Goal: Task Accomplishment & Management: Manage account settings

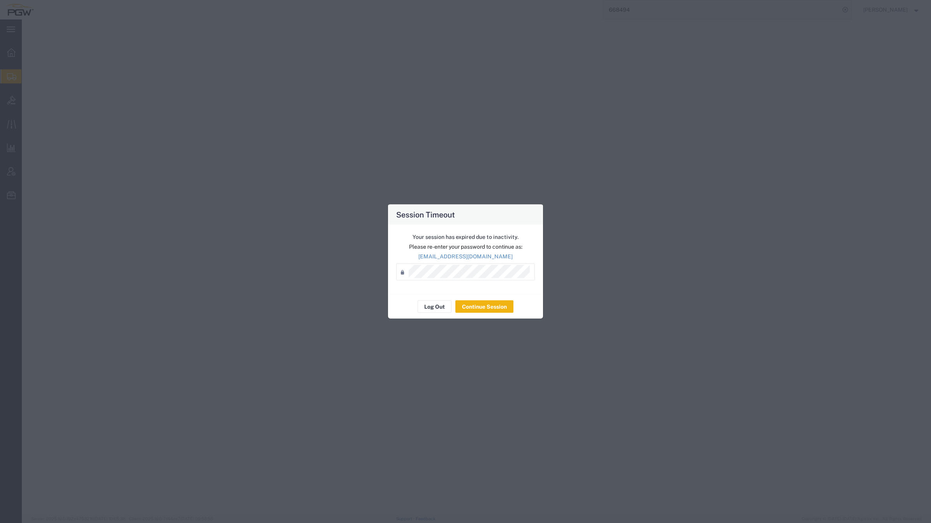
select select
select select "62891"
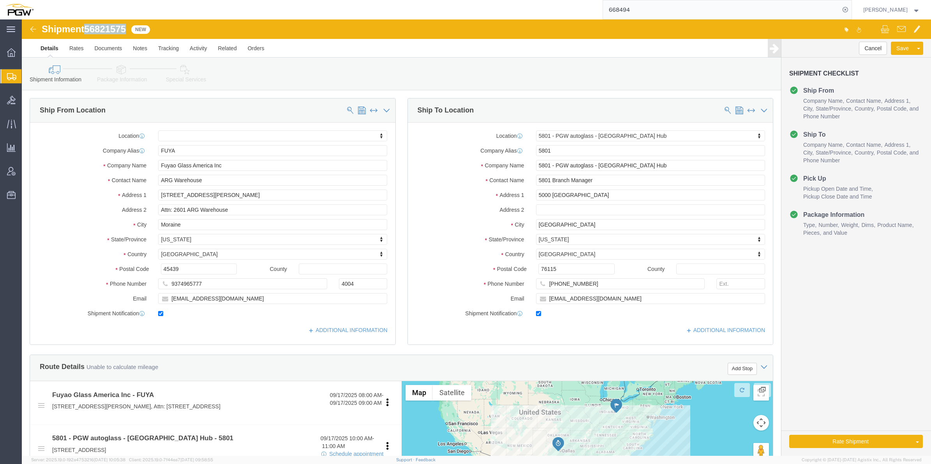
click img
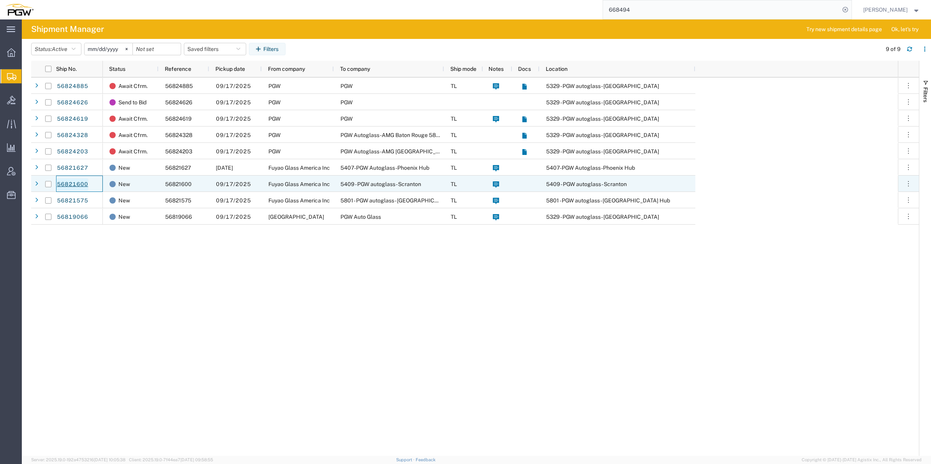
click at [84, 182] on link "56821600" at bounding box center [72, 184] width 32 height 12
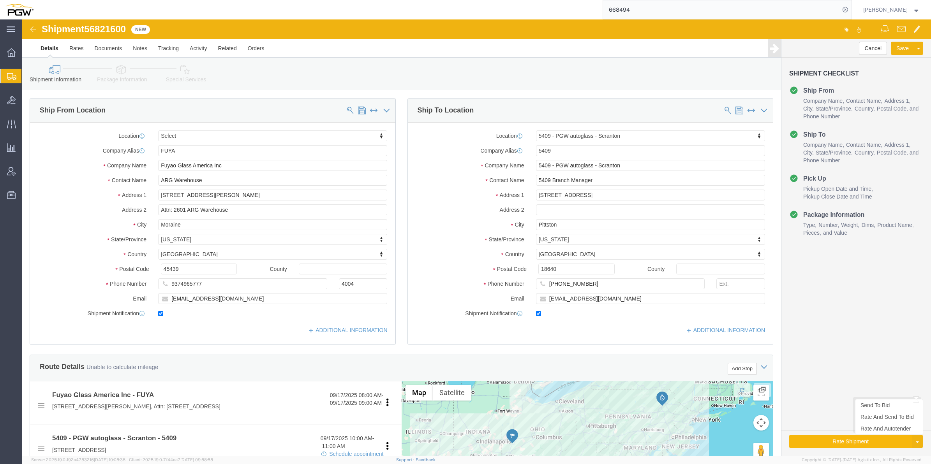
select select
select select "61931"
click link "Rate And Autotender"
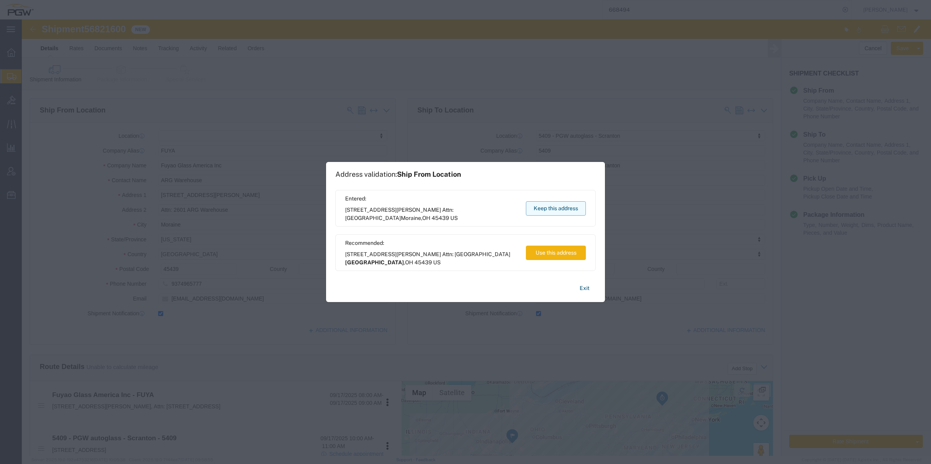
click at [565, 212] on button "Keep this address" at bounding box center [556, 208] width 60 height 14
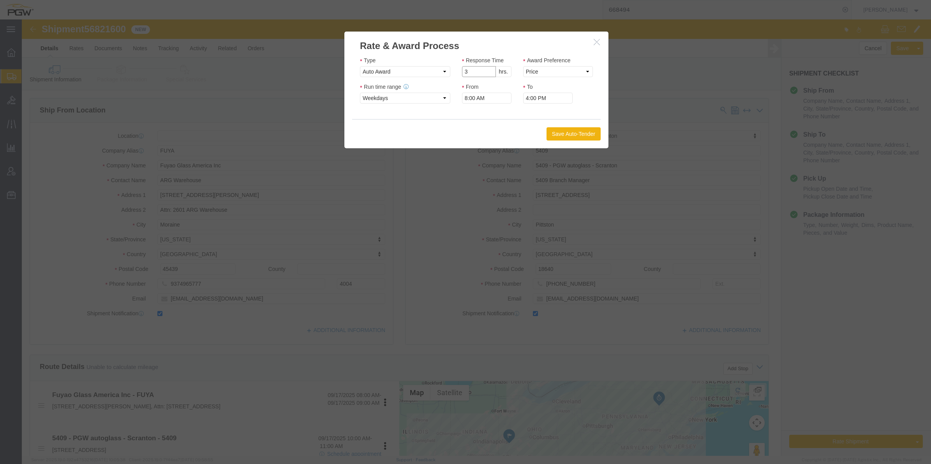
click input "3"
type input "2"
click input "2"
click select "Price Carrier Rank"
select select "LANE_RANK"
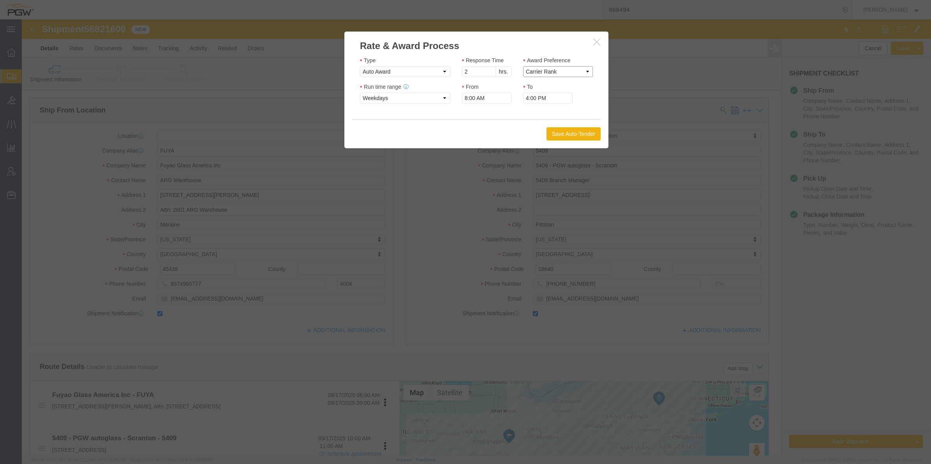
click select "Price Carrier Rank"
click button "Save Auto-Tender"
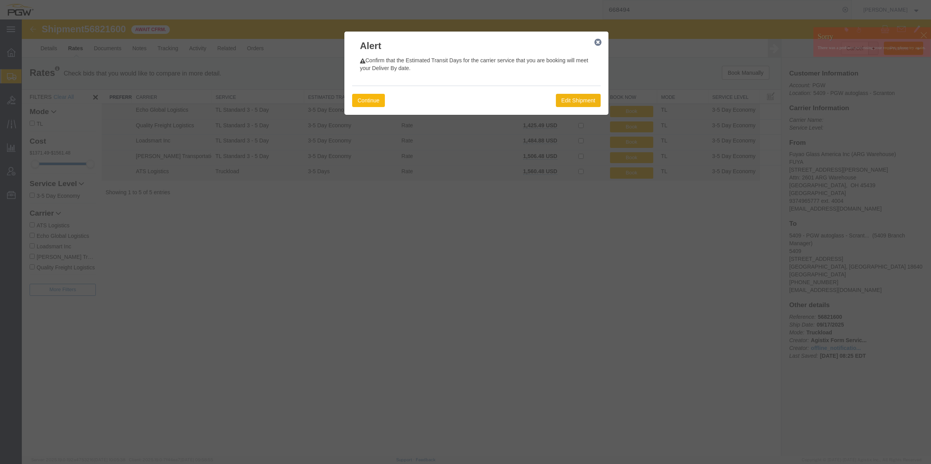
click at [376, 101] on button "Continue" at bounding box center [368, 100] width 33 height 13
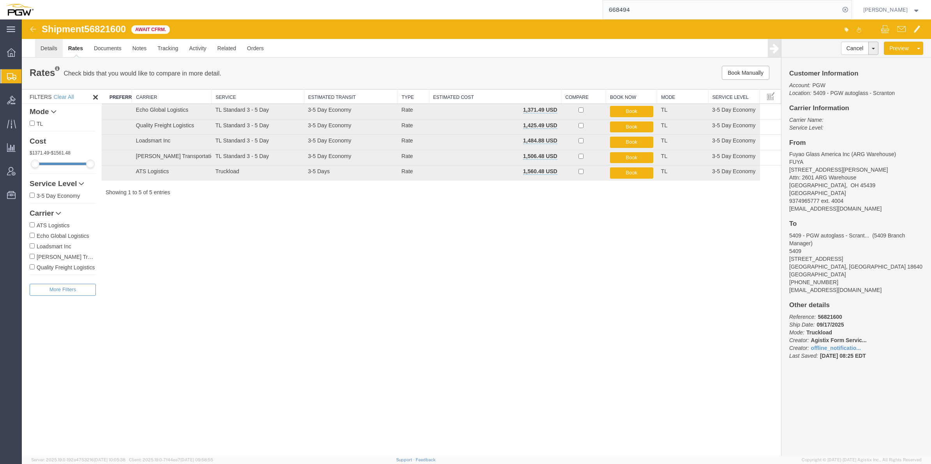
click at [50, 49] on link "Details" at bounding box center [49, 48] width 28 height 19
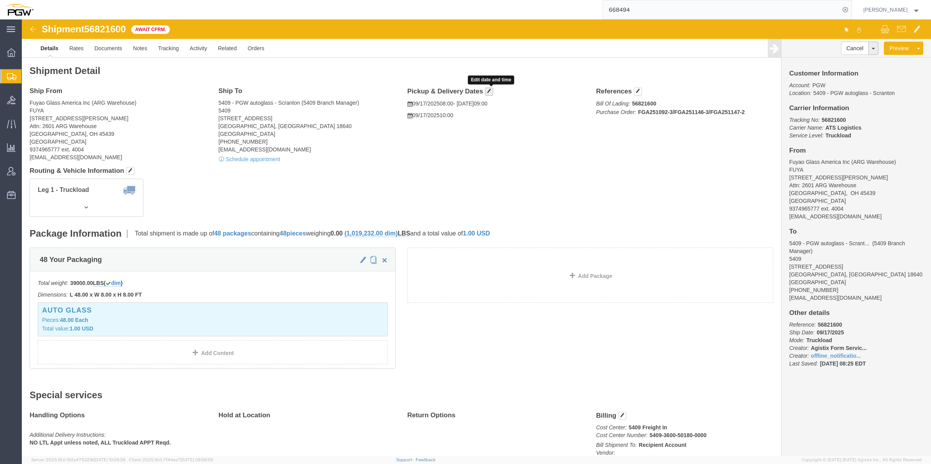
click span "button"
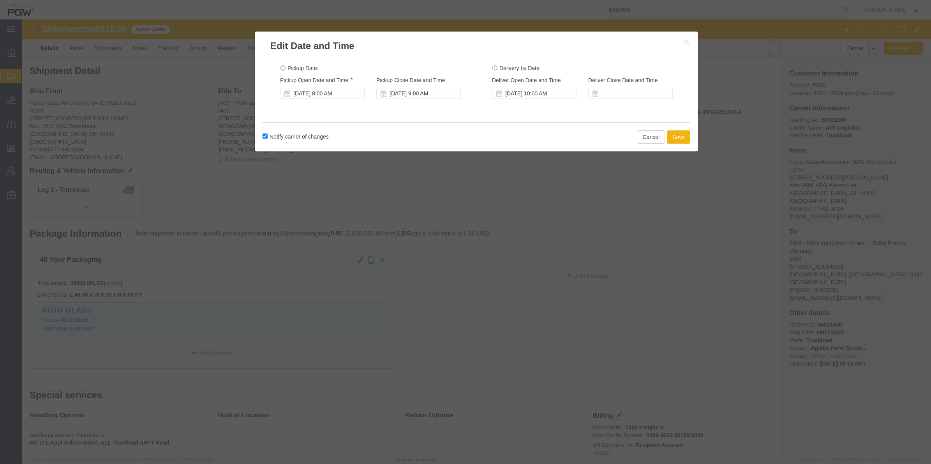
click button "button"
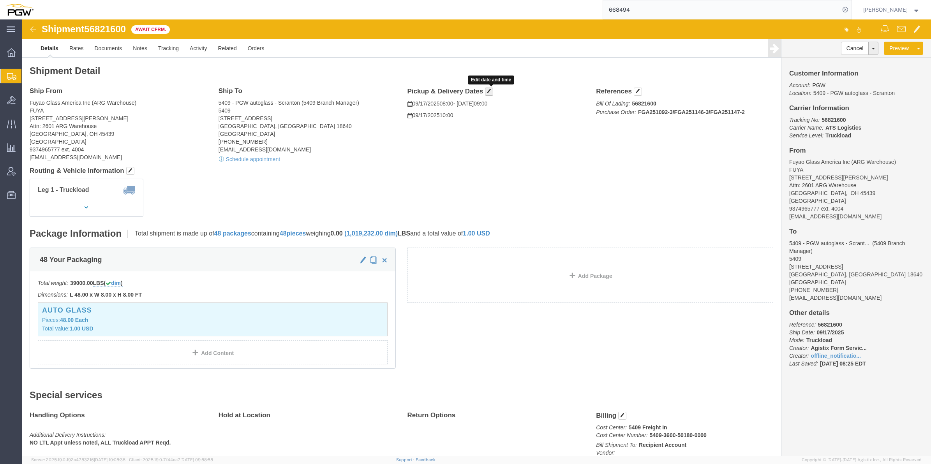
click span "button"
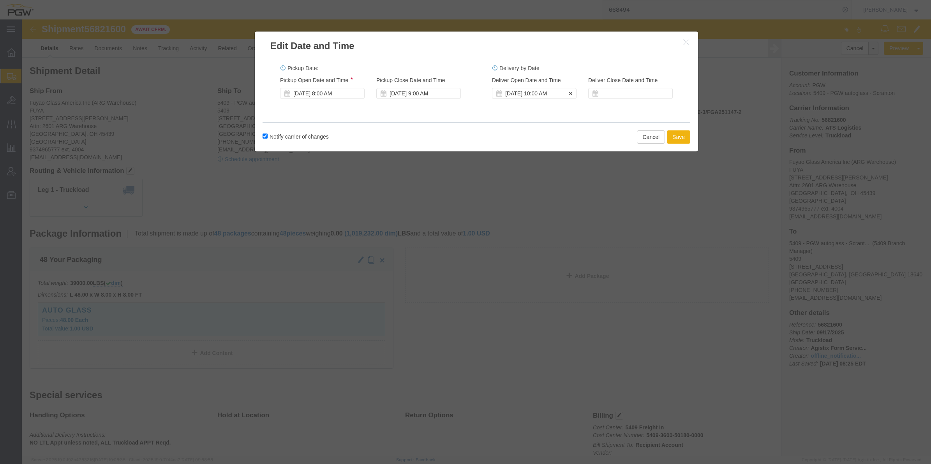
click div "[DATE] 10:00 AM"
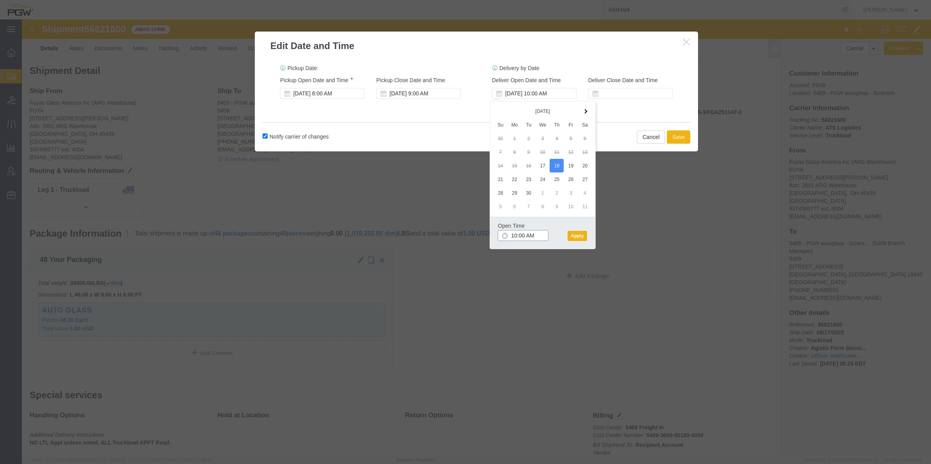
click input "10:00 AM"
click input "1:00 AM"
type input "1:00 PM"
click button "Apply"
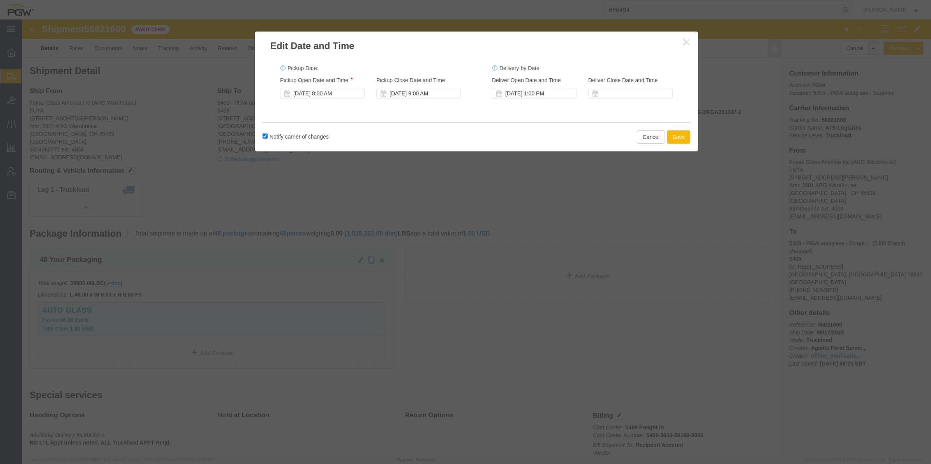
click button "Save"
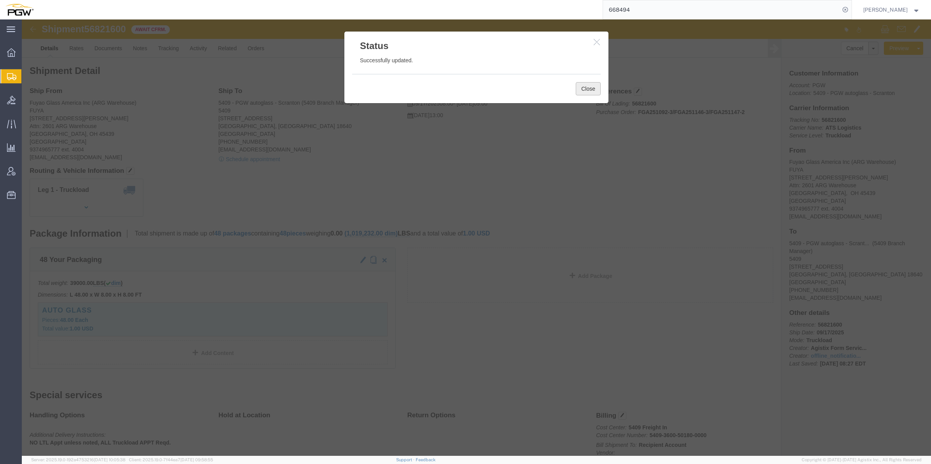
click button "Close"
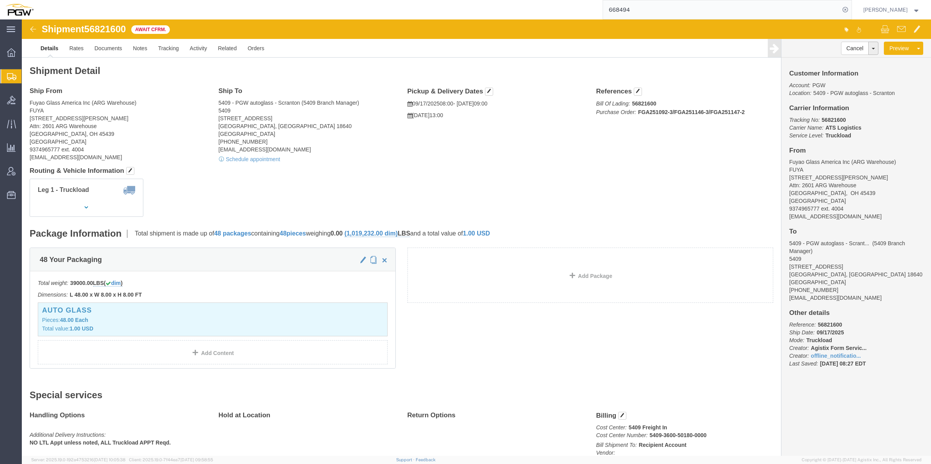
click b "Truckload"
click b "ATS Logistics"
drag, startPoint x: 806, startPoint y: 108, endPoint x: 795, endPoint y: 131, distance: 25.9
click h4 "From"
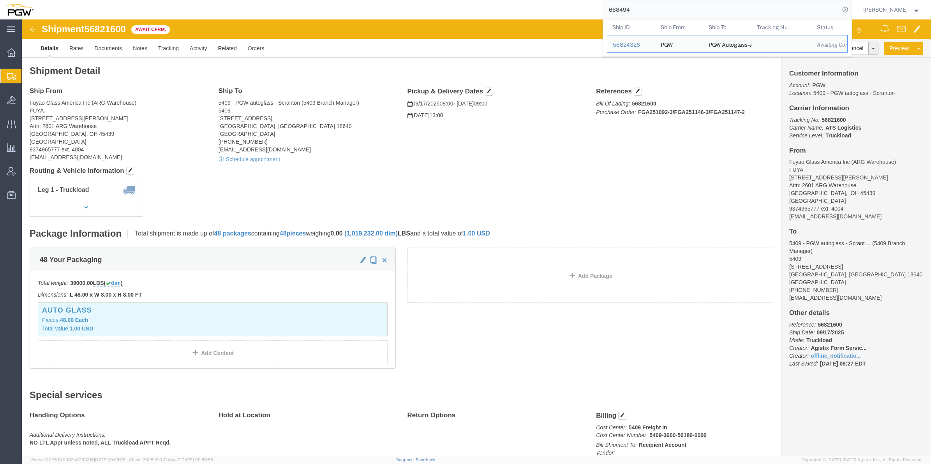
drag, startPoint x: 641, startPoint y: 10, endPoint x: 542, endPoint y: 10, distance: 98.5
click at [541, 6] on div "668494 Ship ID Ship From Ship To Tracking Nu. Status Ship ID 56824328 Ship From…" at bounding box center [445, 9] width 813 height 19
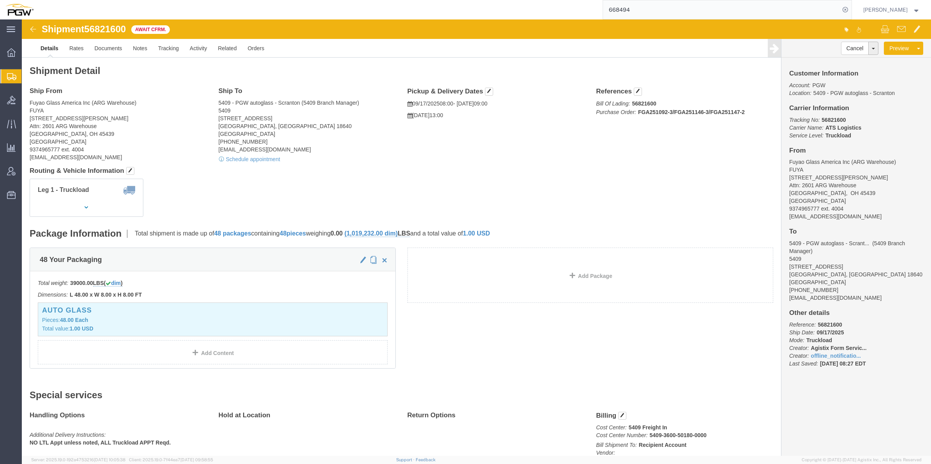
paste input "56821575"
type input "56821575"
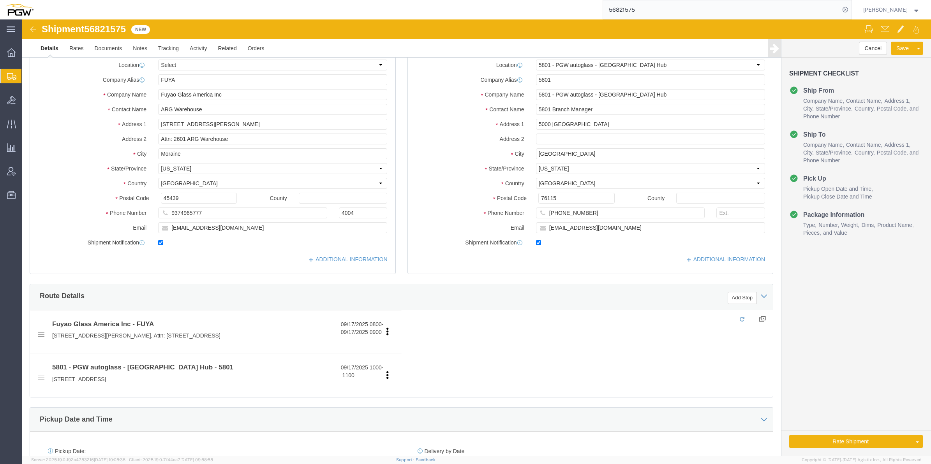
select select "62891"
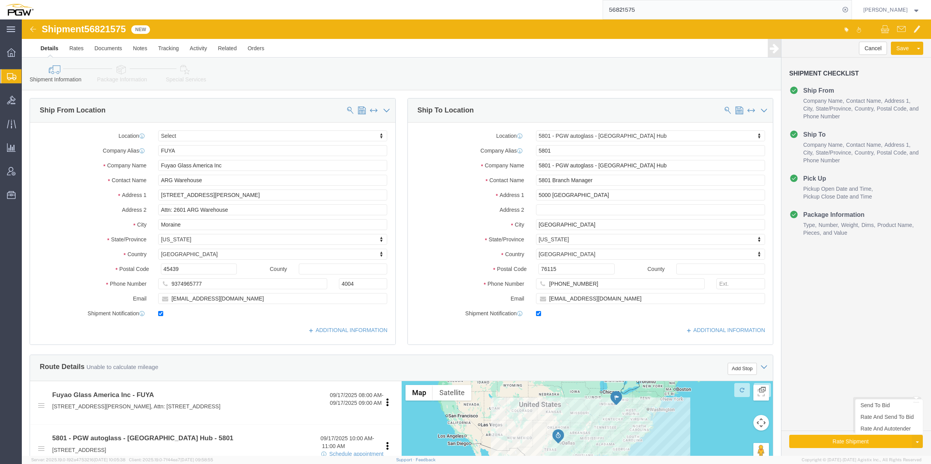
click button "Rate Shipment"
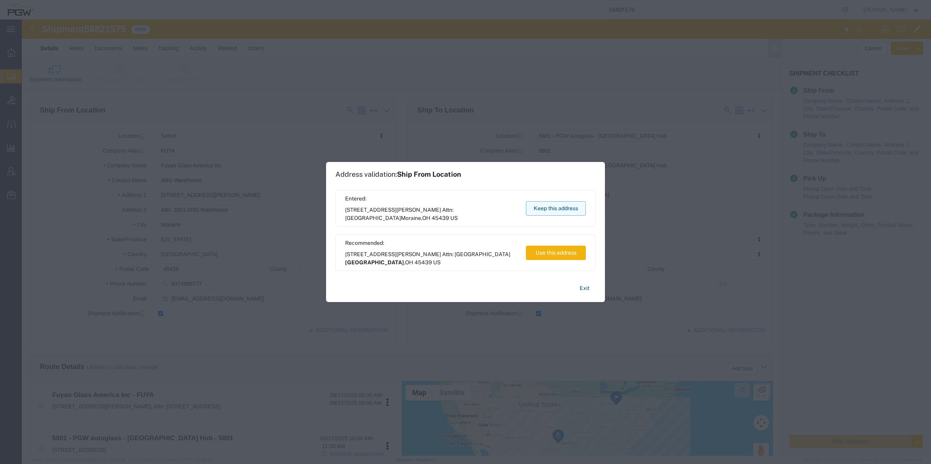
click at [553, 207] on button "Keep this address" at bounding box center [556, 208] width 60 height 14
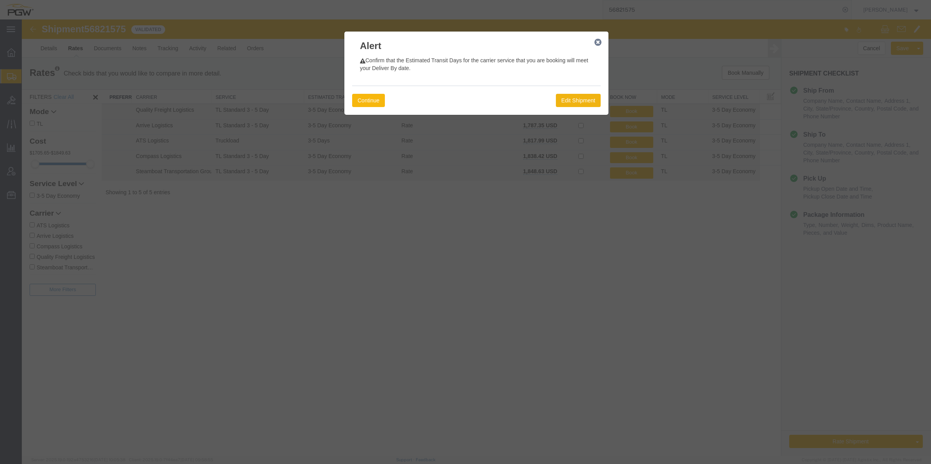
click at [374, 99] on button "Continue" at bounding box center [368, 100] width 33 height 13
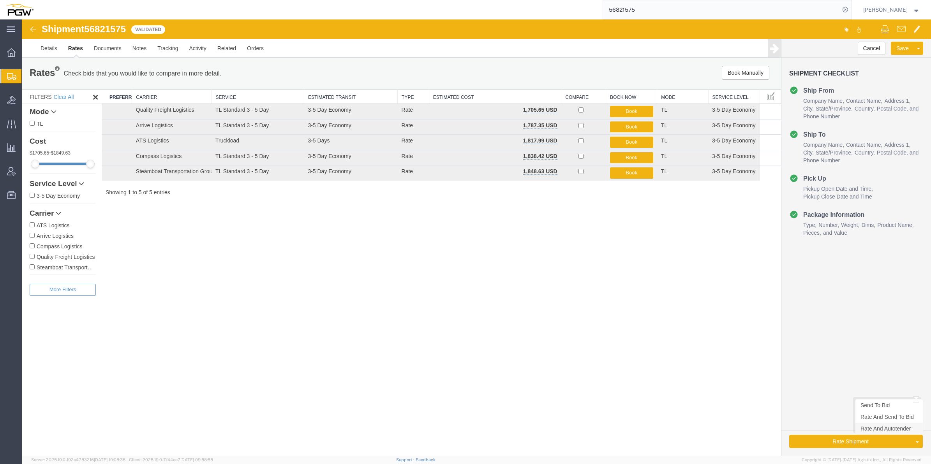
click at [876, 429] on link "Rate And Autotender" at bounding box center [888, 429] width 67 height 12
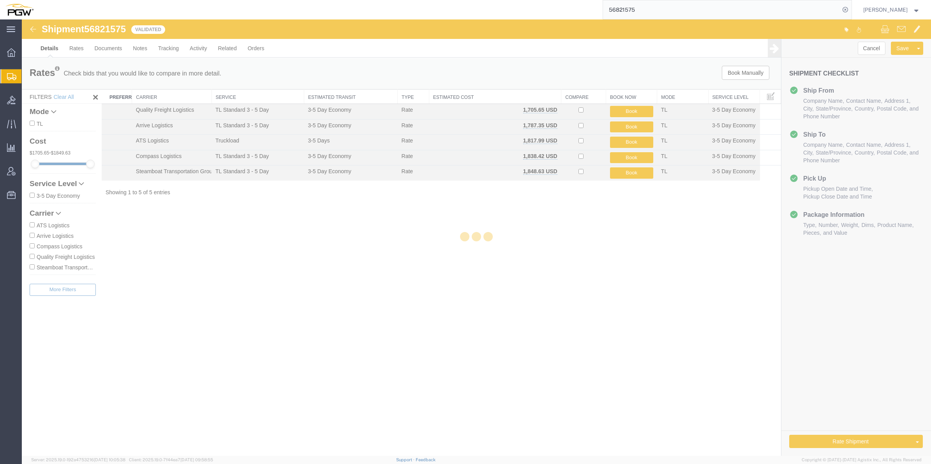
select select "62891"
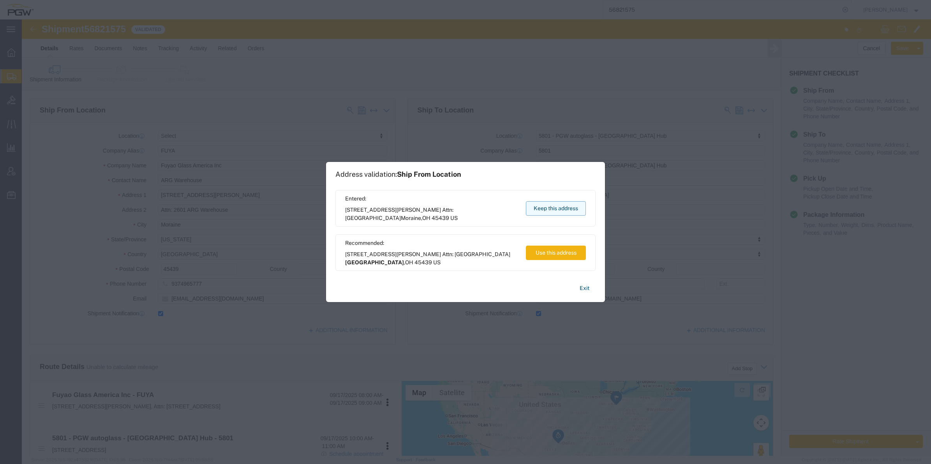
click at [556, 202] on button "Keep this address" at bounding box center [556, 208] width 60 height 14
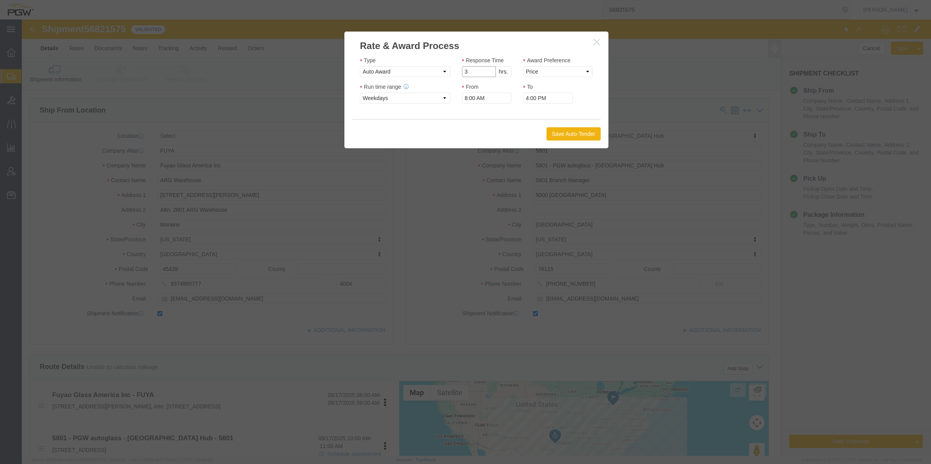
click input "3"
type input "2"
click input "2"
click select "Price Carrier Rank"
select select "LANE_RANK"
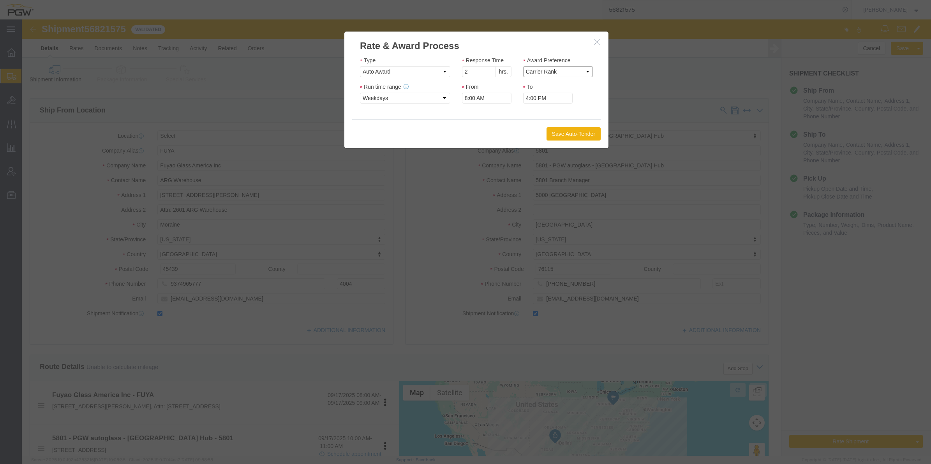
click select "Price Carrier Rank"
click button "Save Auto-Tender"
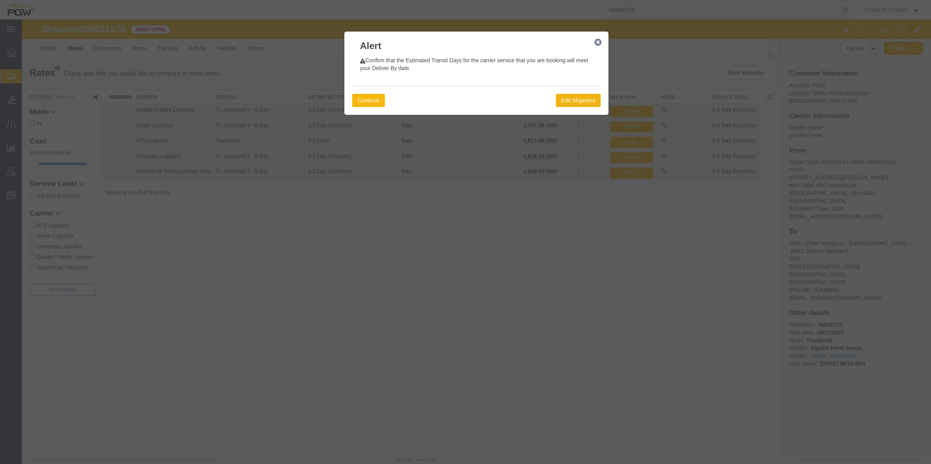
click at [368, 100] on button "Continue" at bounding box center [368, 100] width 33 height 13
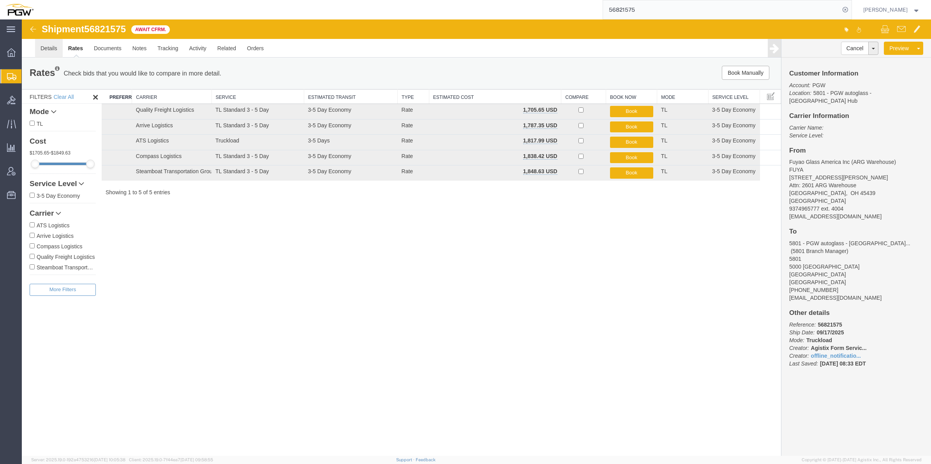
click at [53, 53] on link "Details" at bounding box center [49, 48] width 28 height 19
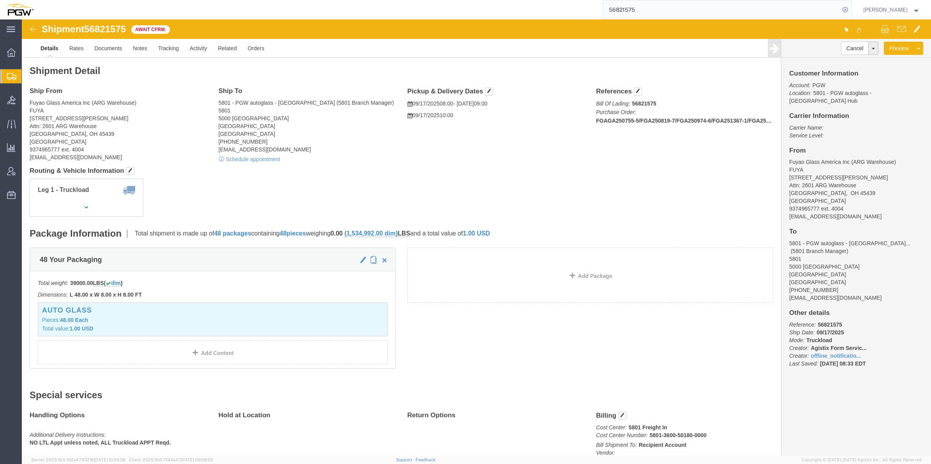
click img
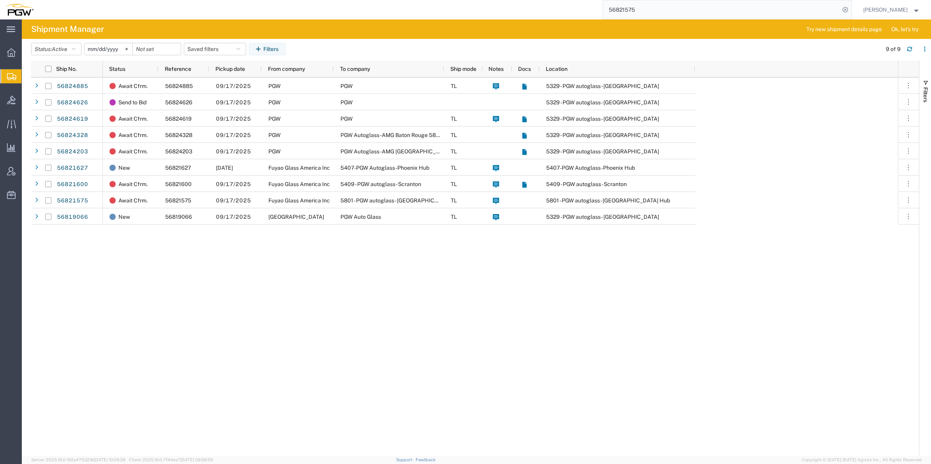
click at [153, 287] on div "Await Cfrm. 56824885 [DATE] PGW PGW TL 5329 - PGW autoglass - Chillicothe Send …" at bounding box center [500, 266] width 795 height 378
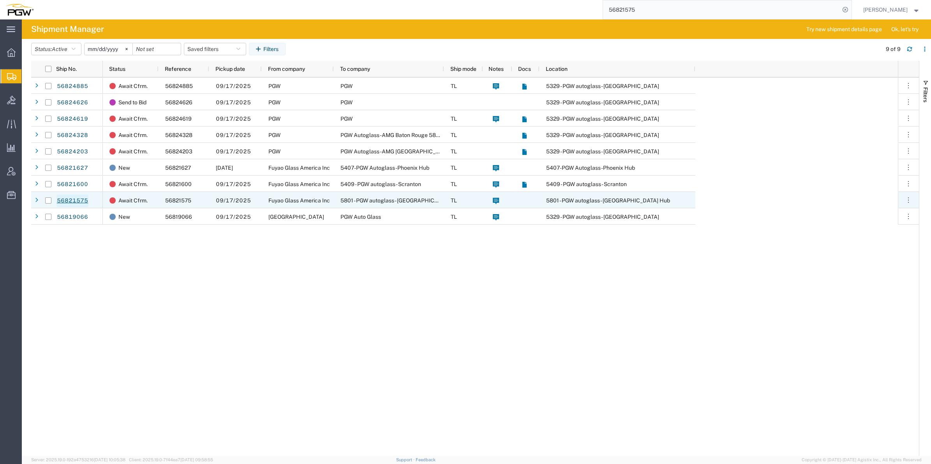
click at [75, 197] on link "56821575" at bounding box center [72, 201] width 32 height 12
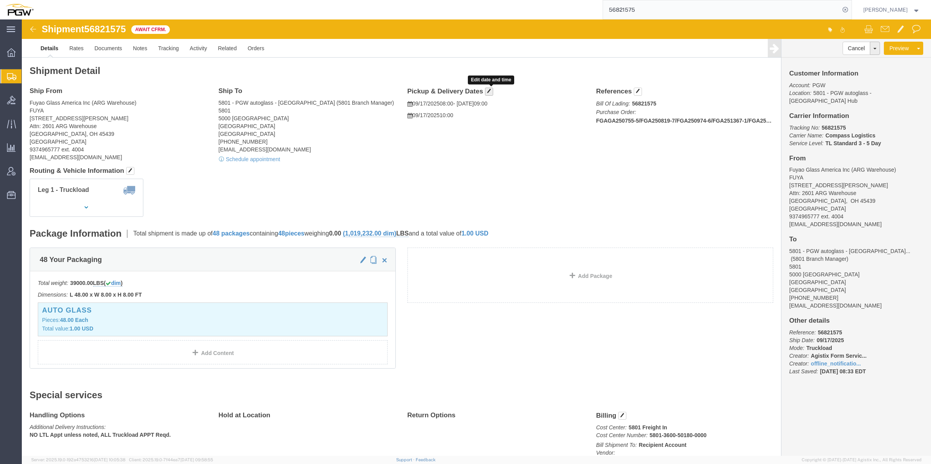
click button "button"
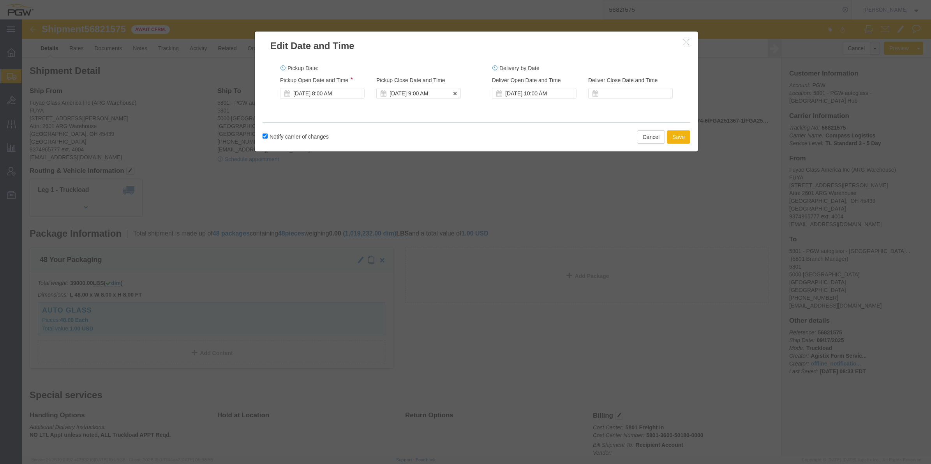
click div "[DATE] 9:00 AM"
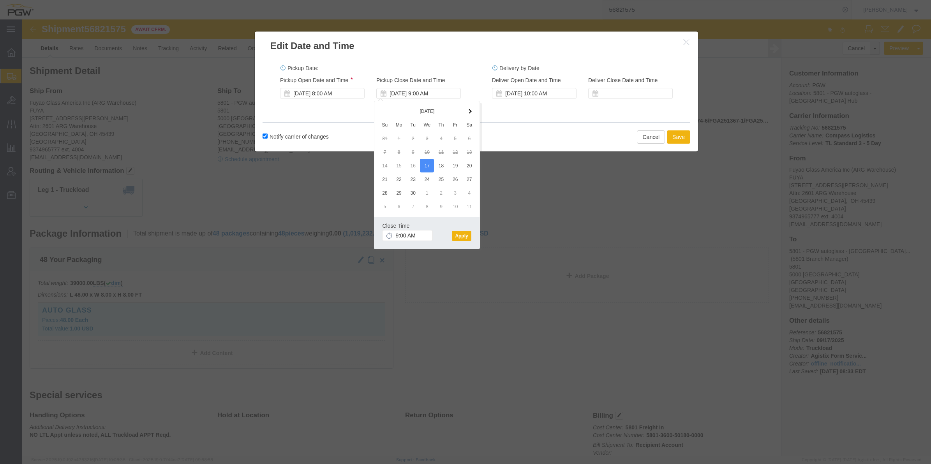
click div "Delivery by Date Delivery Start Date Delivery Start Time Deliver Open Date and …"
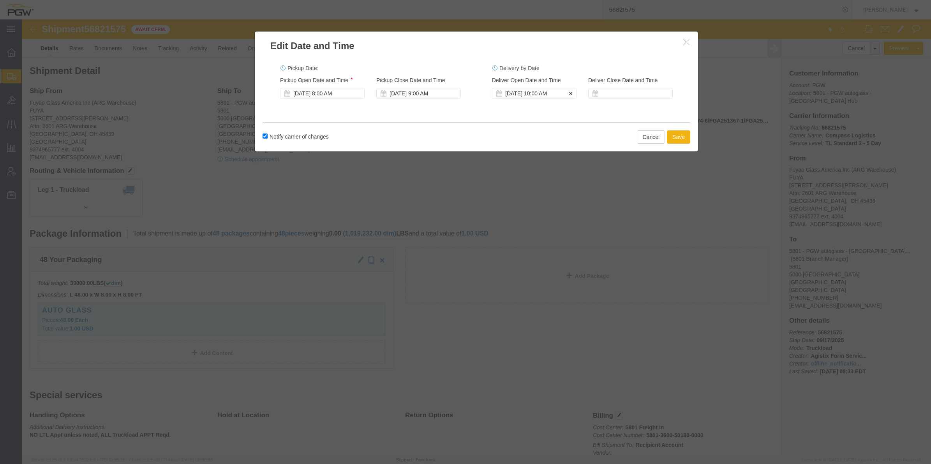
click div "[DATE] 10:00 AM"
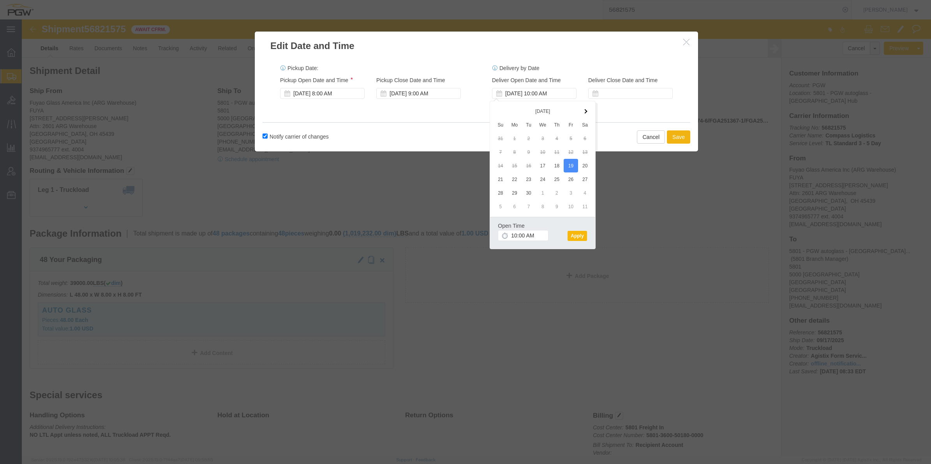
click button "Apply"
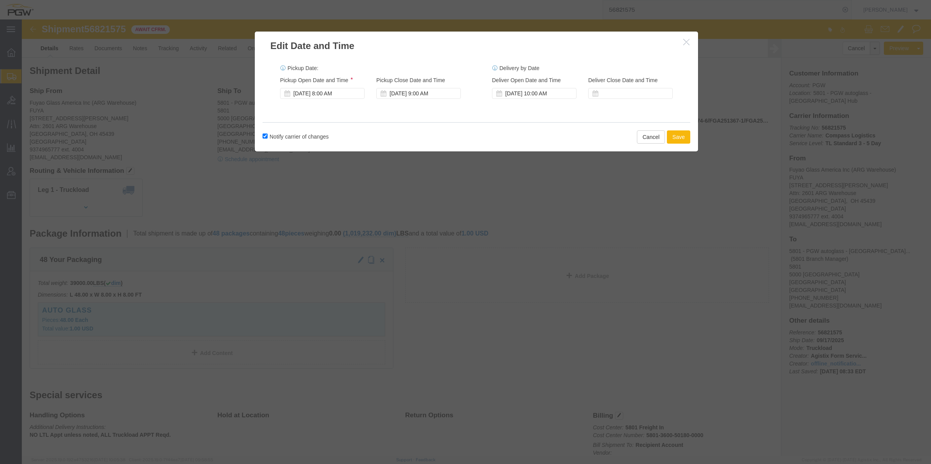
click button "Save"
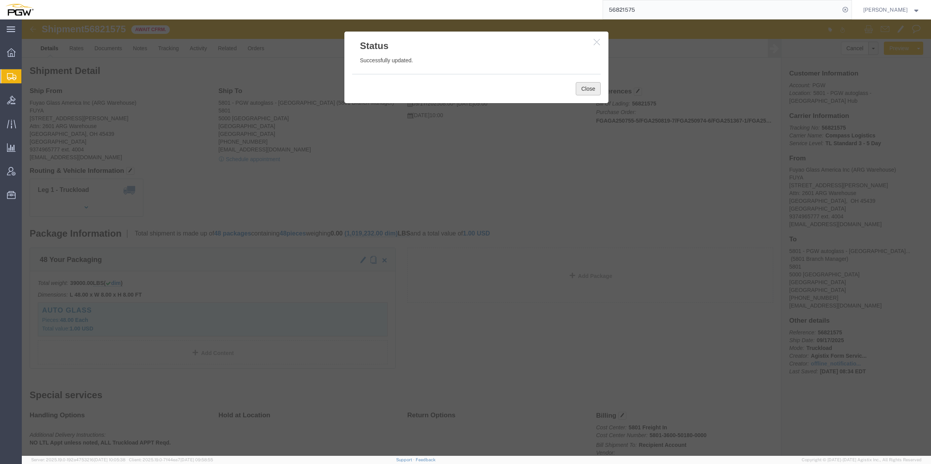
click button "Close"
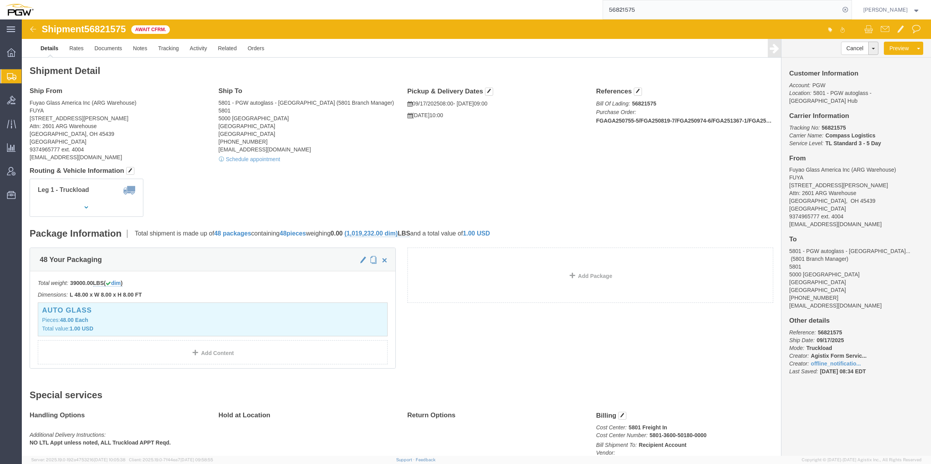
click b "TL Standard 3 - 5 Day"
click b "Compass Logistics"
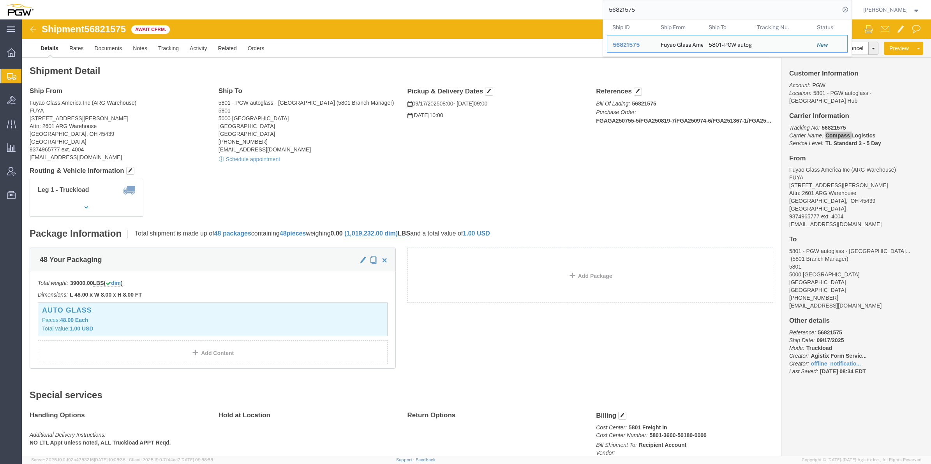
drag, startPoint x: 630, startPoint y: 10, endPoint x: 585, endPoint y: 12, distance: 45.2
click at [603, 12] on input "56821575" at bounding box center [721, 9] width 237 height 19
paste input "19066"
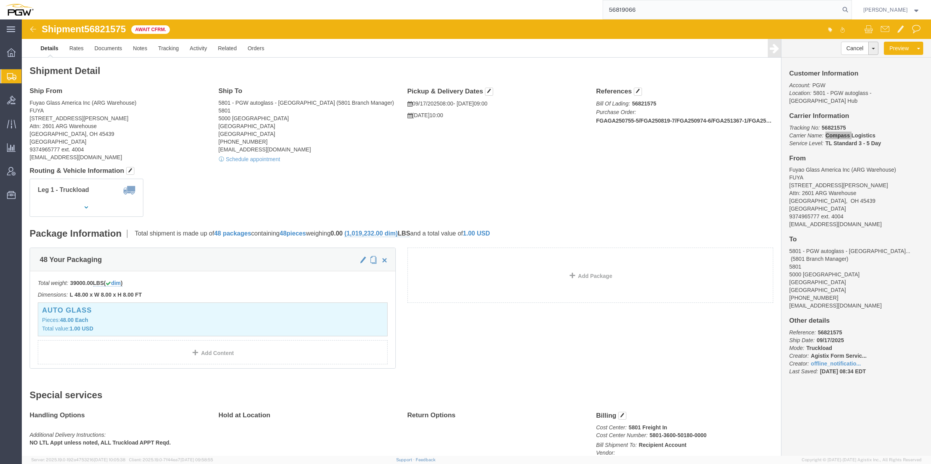
type input "56819066"
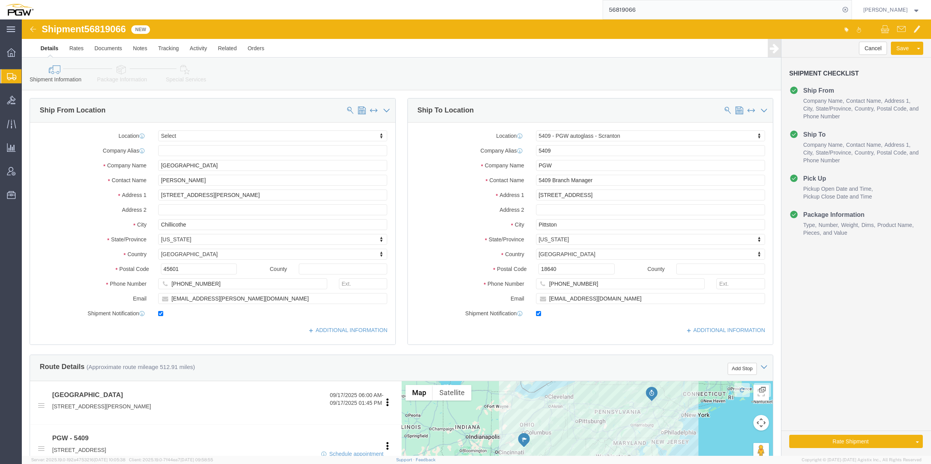
select select
select select "61931"
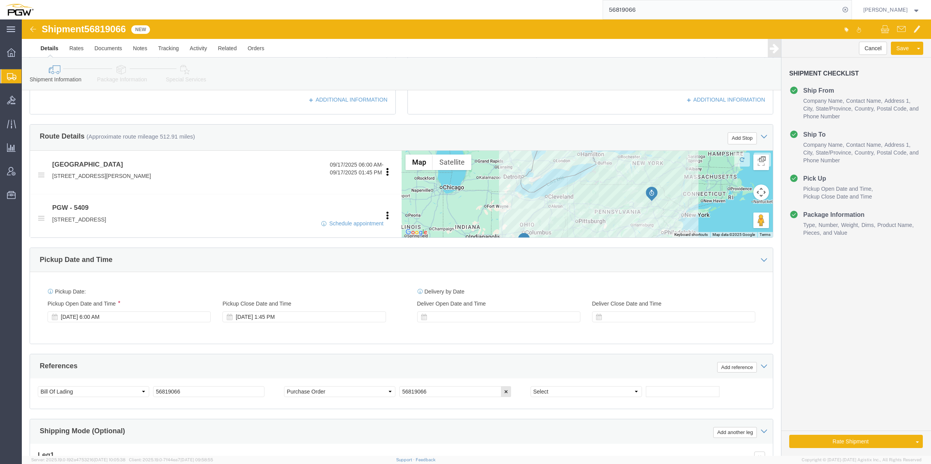
scroll to position [97, 0]
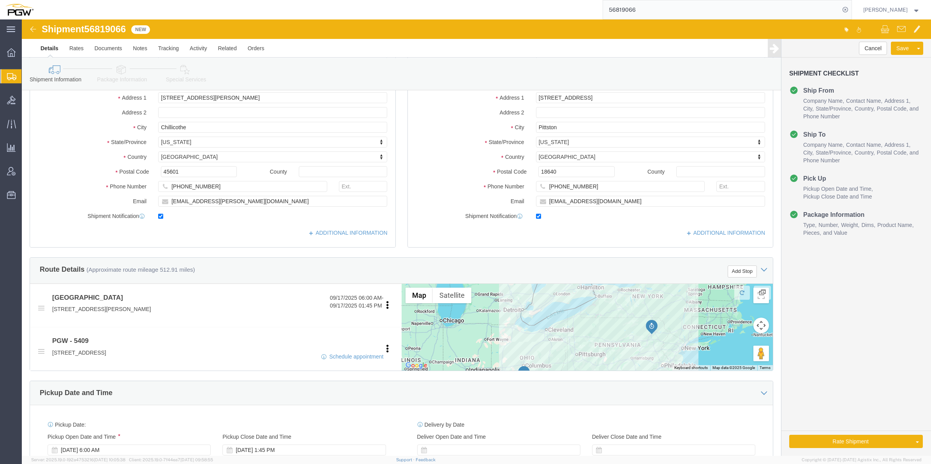
click img
